Goal: Navigation & Orientation: Find specific page/section

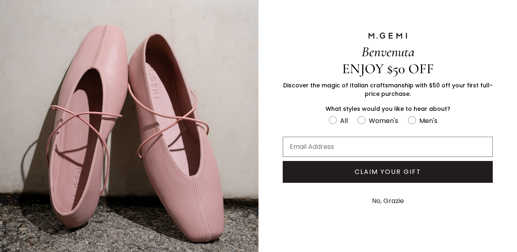
scroll to position [38, 0]
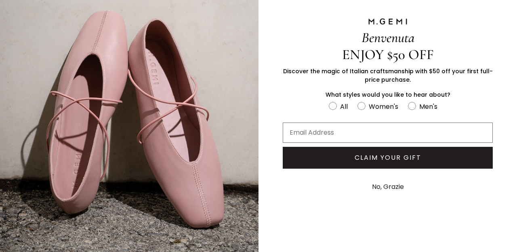
click at [377, 187] on button "No, Grazie" at bounding box center [388, 186] width 40 height 20
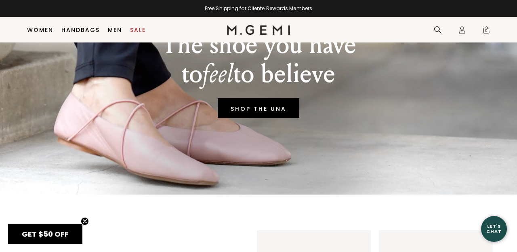
scroll to position [95, 0]
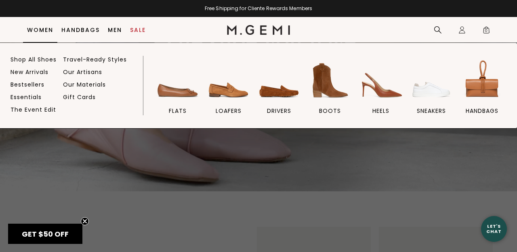
click at [41, 29] on link "Women" at bounding box center [40, 30] width 26 height 6
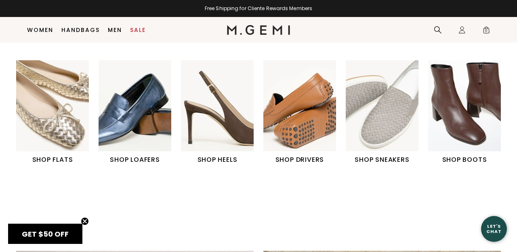
scroll to position [263, 0]
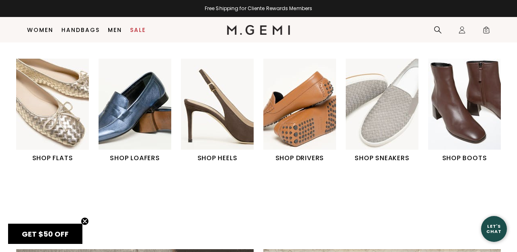
click at [129, 91] on img "2 / 6" at bounding box center [135, 104] width 73 height 91
click at [212, 106] on img "3 / 6" at bounding box center [217, 104] width 73 height 91
click at [226, 119] on img "3 / 6" at bounding box center [217, 104] width 73 height 91
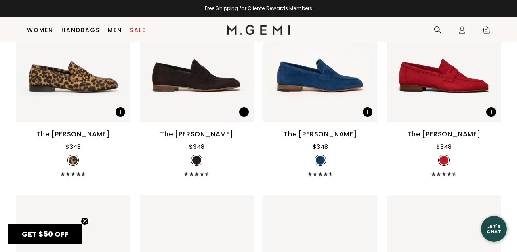
scroll to position [658, 0]
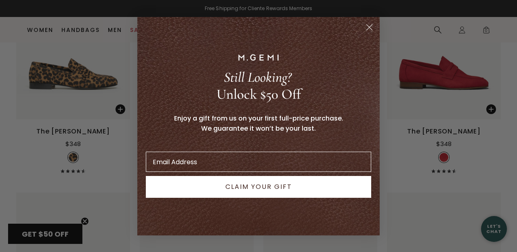
click at [370, 29] on circle "Close dialog" at bounding box center [369, 26] width 13 height 13
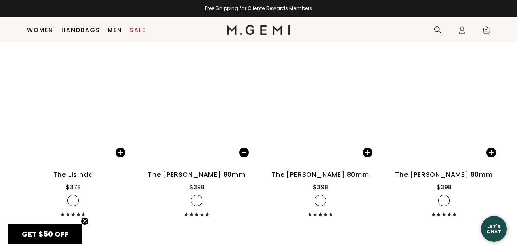
scroll to position [1036, 0]
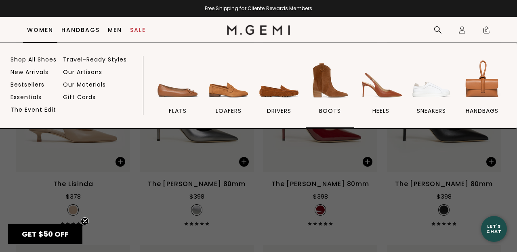
click at [320, 81] on img at bounding box center [329, 80] width 45 height 45
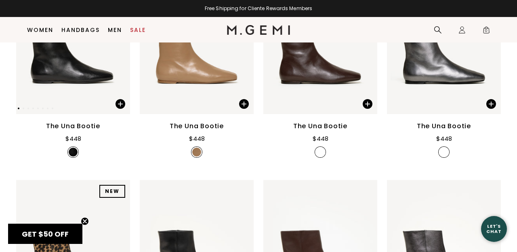
scroll to position [220, 0]
